Goal: Task Accomplishment & Management: Manage account settings

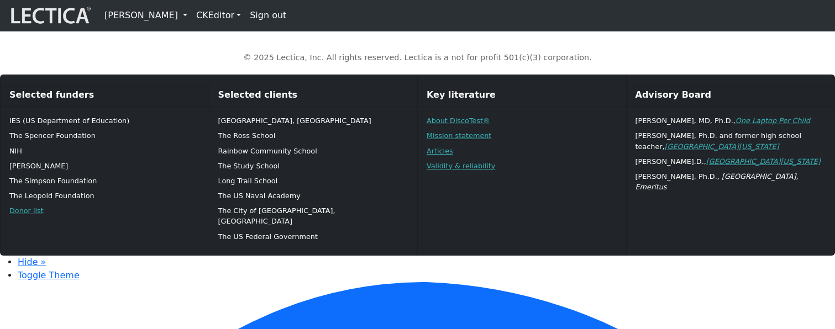
scroll to position [830, 0]
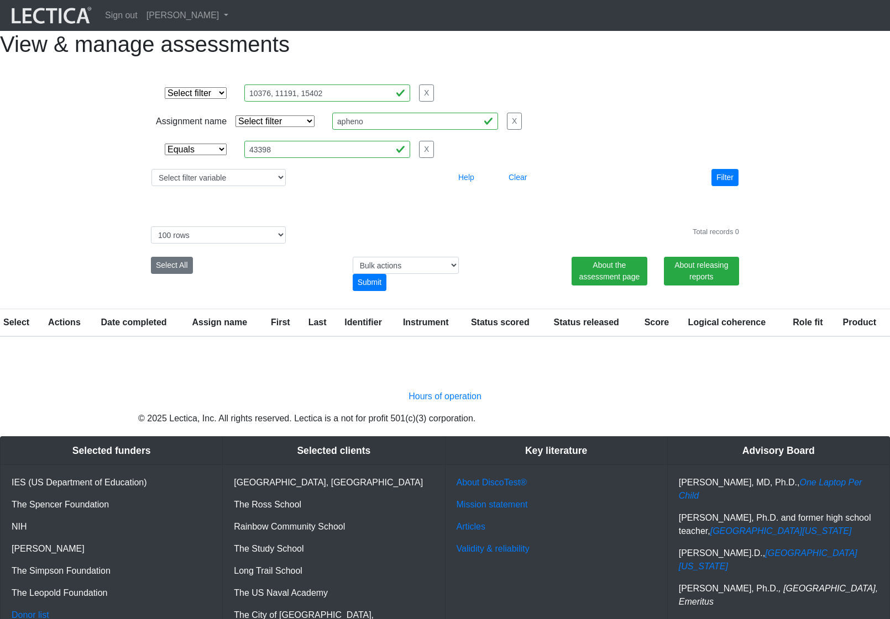
select select "equal"
select select "100"
click at [519, 186] on button "Clear" at bounding box center [517, 177] width 28 height 17
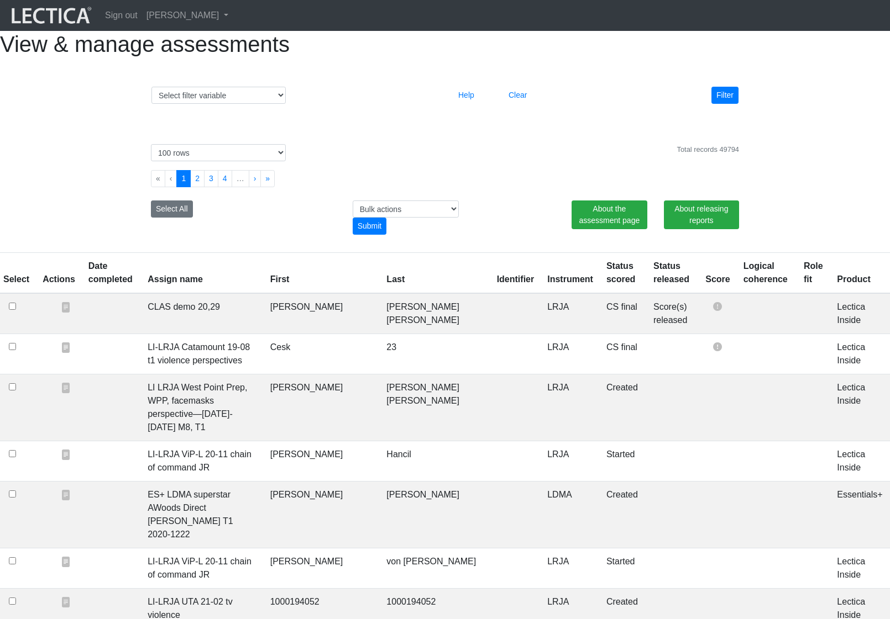
click at [529, 161] on div "Total records 49794" at bounding box center [521, 152] width 454 height 17
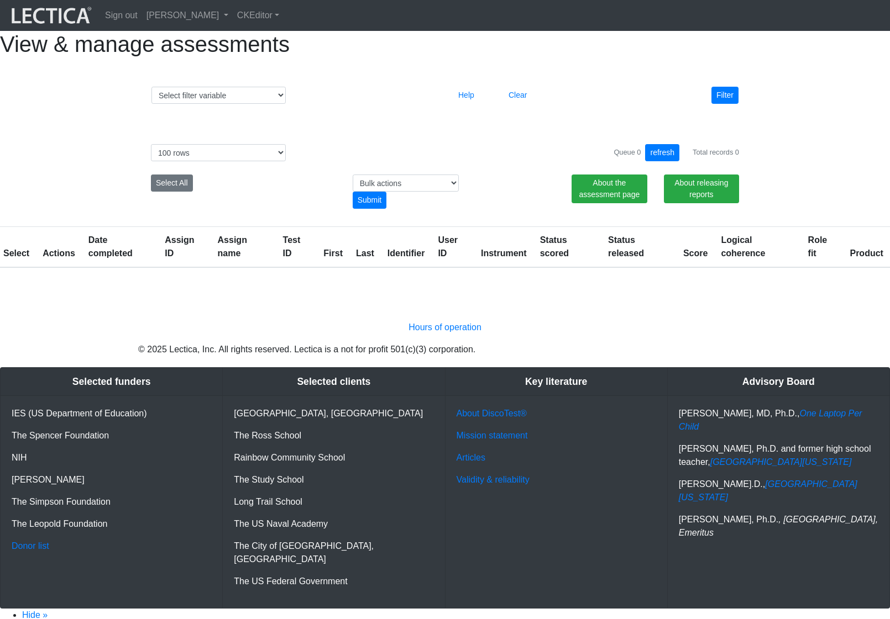
select select "100"
click at [515, 104] on button "Clear" at bounding box center [517, 95] width 28 height 17
click at [624, 104] on div "Filter" at bounding box center [671, 95] width 151 height 17
click at [519, 104] on button "Clear" at bounding box center [517, 95] width 28 height 17
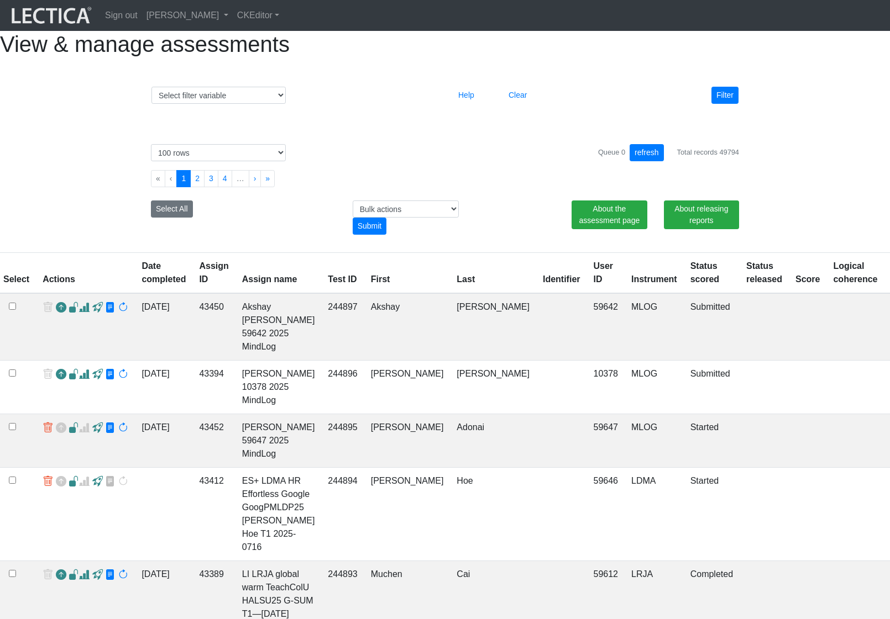
click at [321, 294] on th "Test ID" at bounding box center [342, 273] width 43 height 41
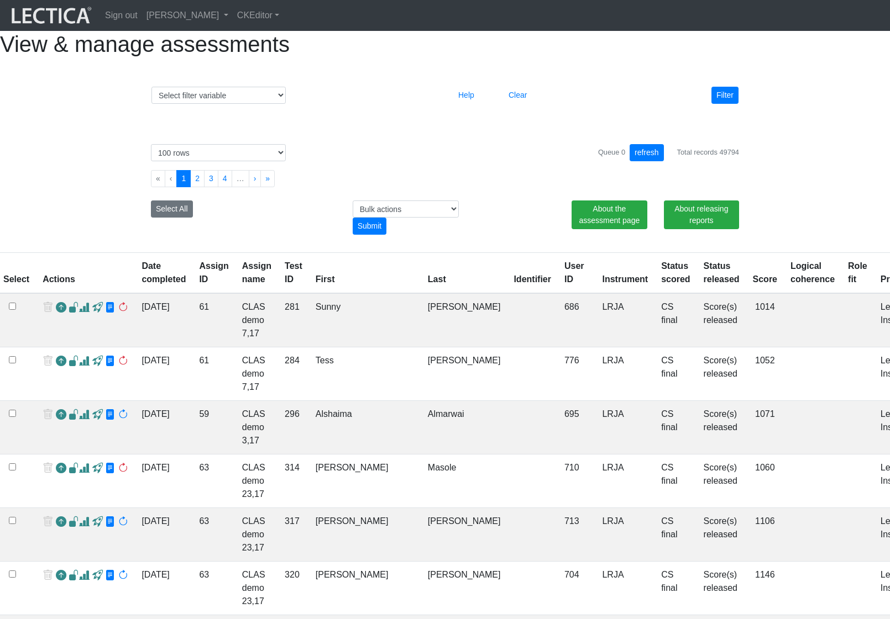
click at [306, 294] on th "Test ID" at bounding box center [293, 273] width 31 height 41
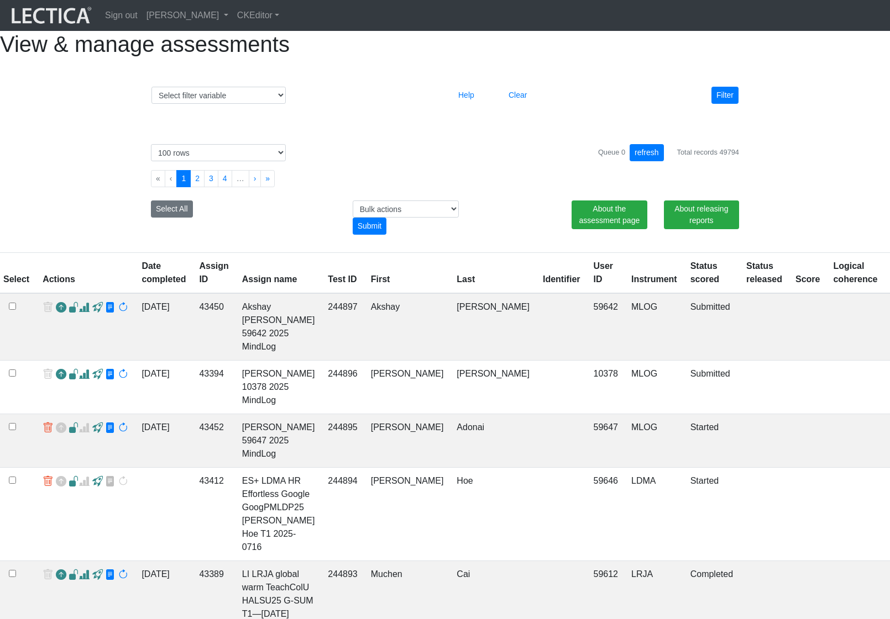
scroll to position [0, 17]
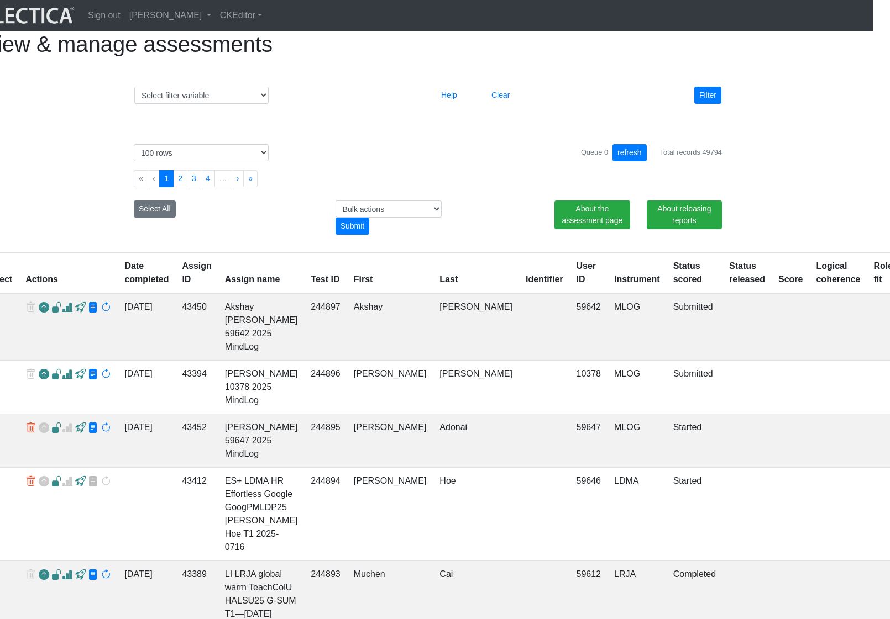
click at [607, 331] on td "MLOG" at bounding box center [636, 326] width 59 height 67
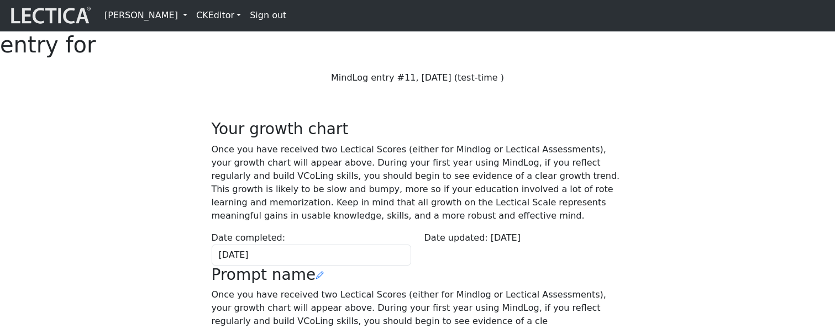
click at [192, 20] on link "[PERSON_NAME]" at bounding box center [146, 15] width 92 height 22
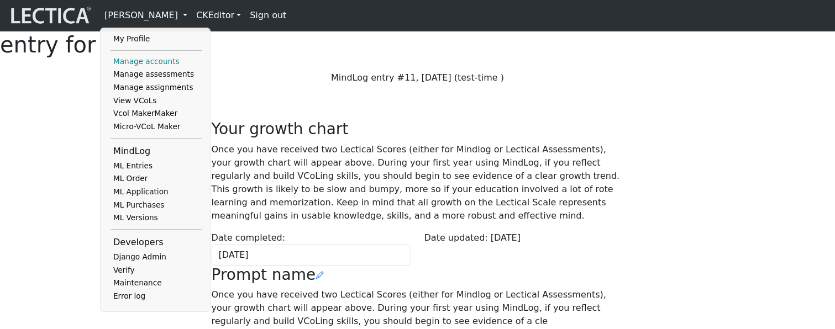
click at [164, 66] on link "Manage accounts" at bounding box center [155, 61] width 91 height 13
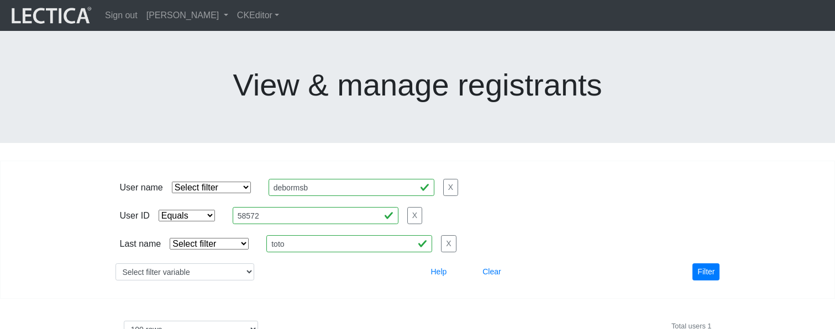
select select "equal"
select select "100"
click at [223, 182] on select "Select filter Equals Does not equal Contains Does not contain Starts with Ends …" at bounding box center [211, 188] width 79 height 12
select select "iexact"
click at [172, 182] on select "Select filter Equals Does not equal Contains Does not contain Starts with Ends …" at bounding box center [211, 188] width 79 height 12
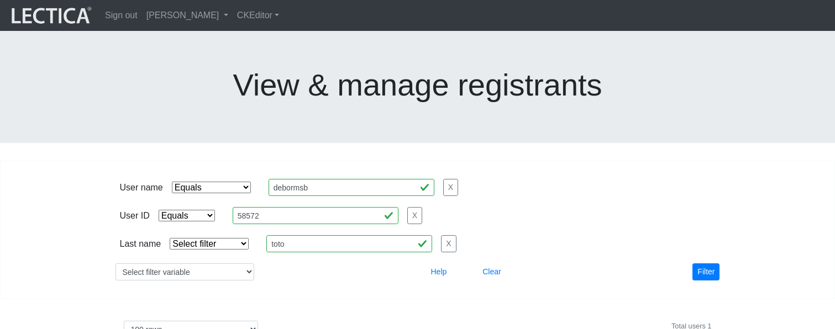
click at [204, 210] on select "Select filter Equals List" at bounding box center [187, 216] width 56 height 12
select select
click at [159, 210] on select "Select filter Equals List" at bounding box center [187, 216] width 56 height 12
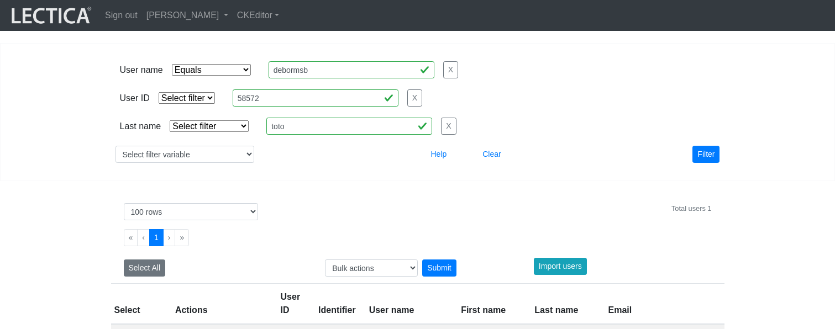
scroll to position [122, 0]
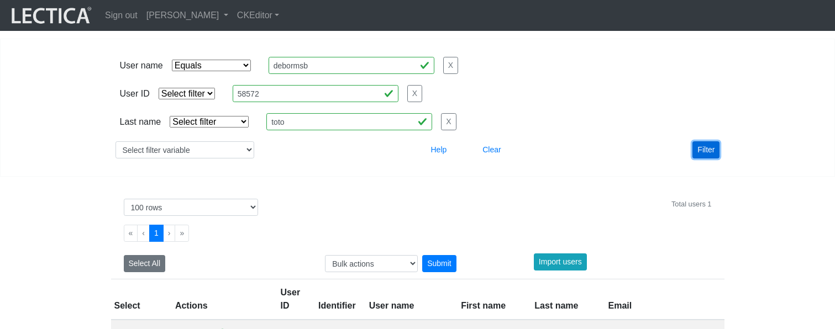
click at [699, 141] on button "Filter" at bounding box center [705, 149] width 27 height 17
click at [187, 329] on span at bounding box center [191, 335] width 10 height 12
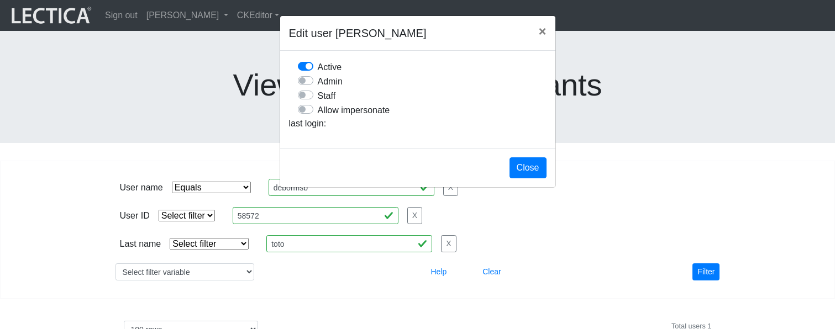
click at [318, 117] on label "Allow impersonate" at bounding box center [354, 110] width 72 height 14
click at [307, 114] on input "Allow impersonate" at bounding box center [302, 108] width 9 height 11
checkbox input "true"
click at [523, 178] on button "Close" at bounding box center [527, 167] width 37 height 21
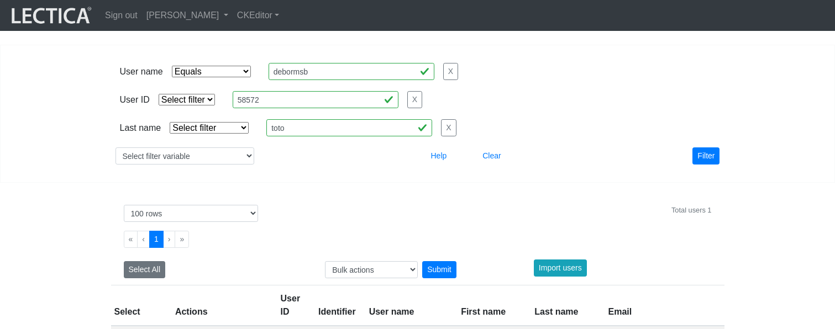
scroll to position [123, 0]
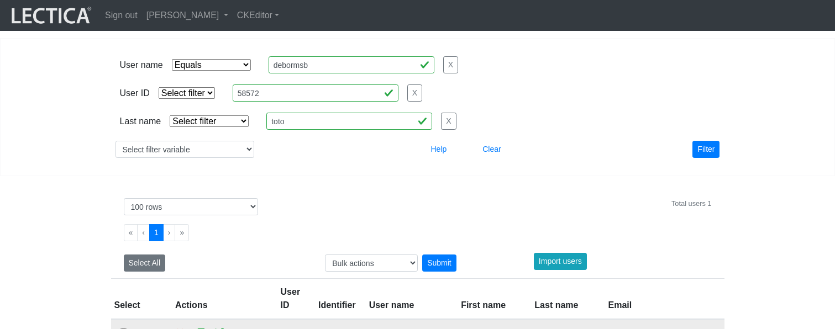
click at [177, 328] on span at bounding box center [180, 334] width 10 height 12
